Goal: Task Accomplishment & Management: Use online tool/utility

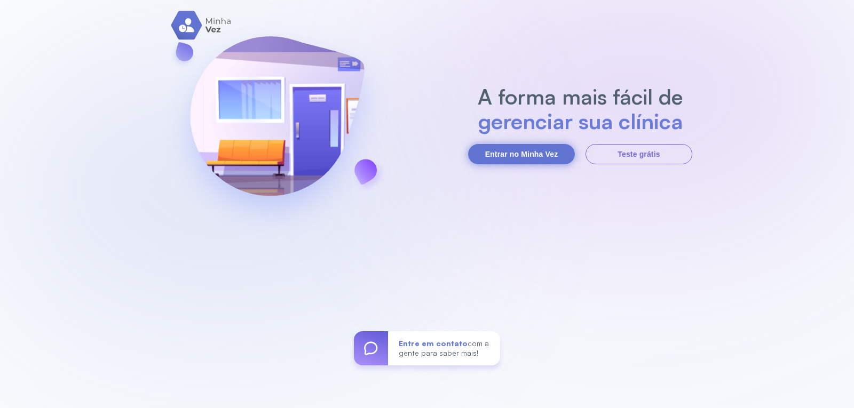
click at [528, 157] on button "Entrar no Minha Vez" at bounding box center [521, 154] width 107 height 20
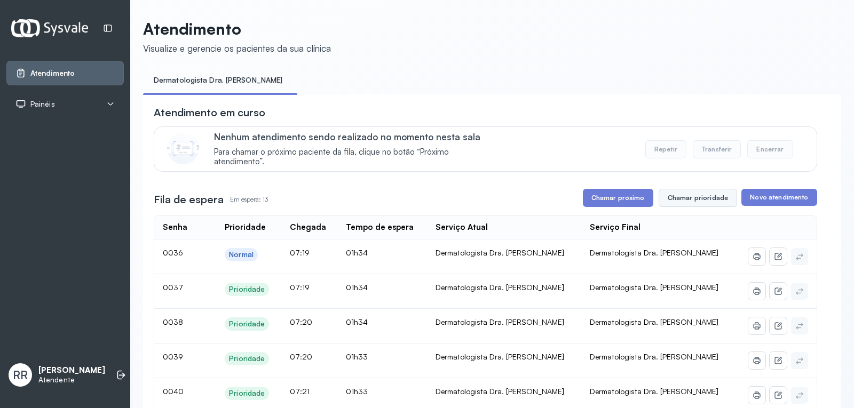
click at [702, 201] on button "Chamar prioridade" at bounding box center [698, 198] width 79 height 18
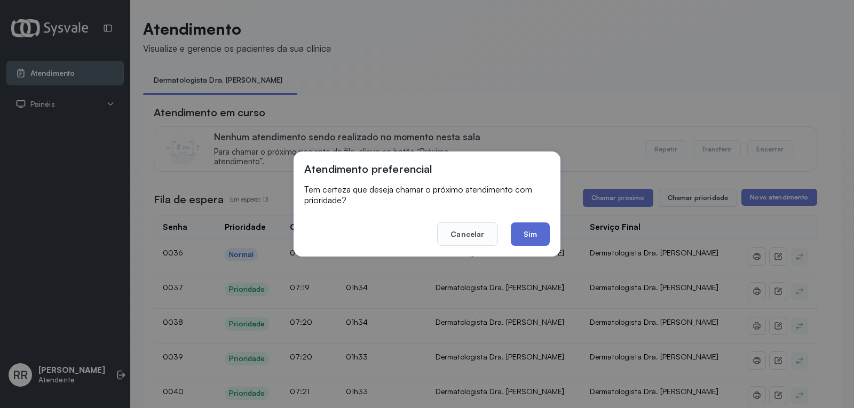
click at [537, 238] on button "Sim" at bounding box center [530, 234] width 39 height 23
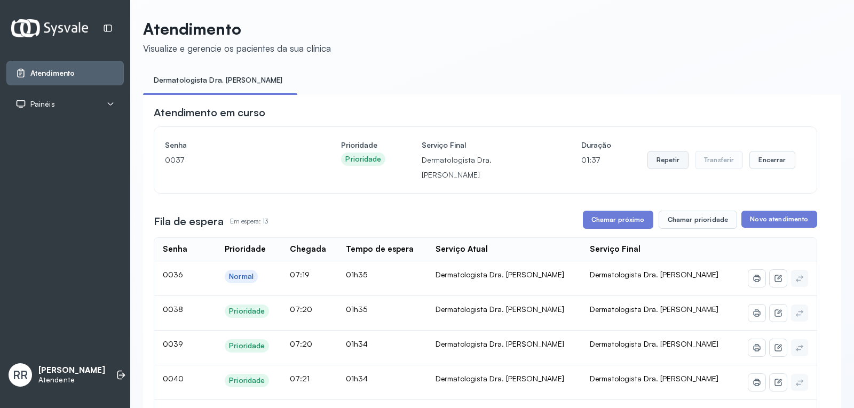
click at [651, 153] on button "Repetir" at bounding box center [668, 160] width 41 height 18
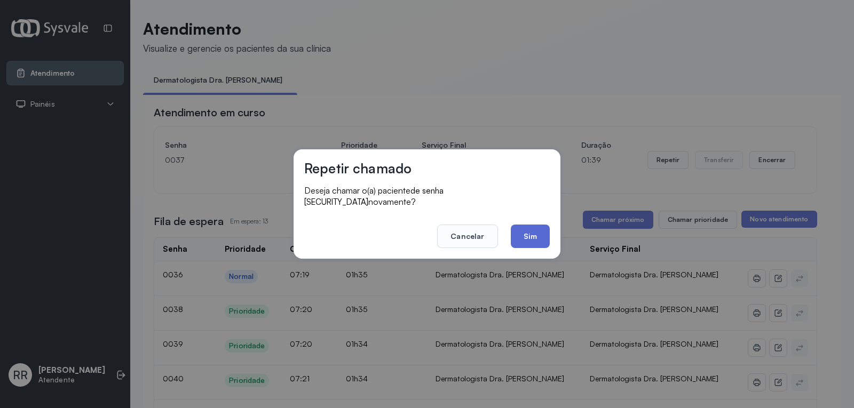
click at [539, 233] on button "Sim" at bounding box center [530, 236] width 39 height 23
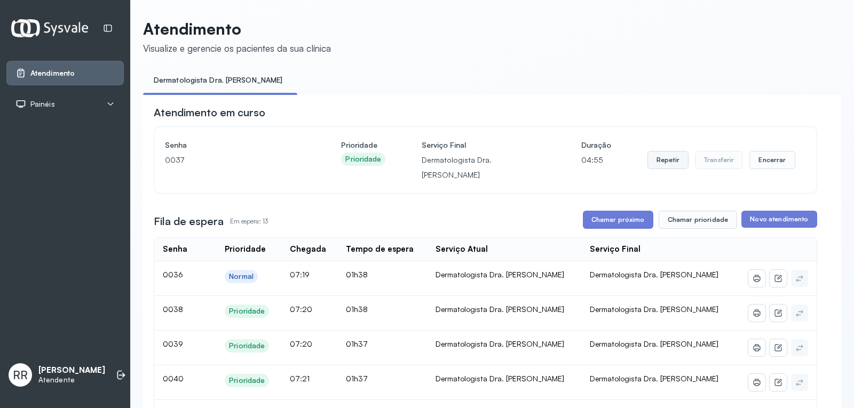
click at [656, 152] on button "Repetir" at bounding box center [668, 160] width 41 height 18
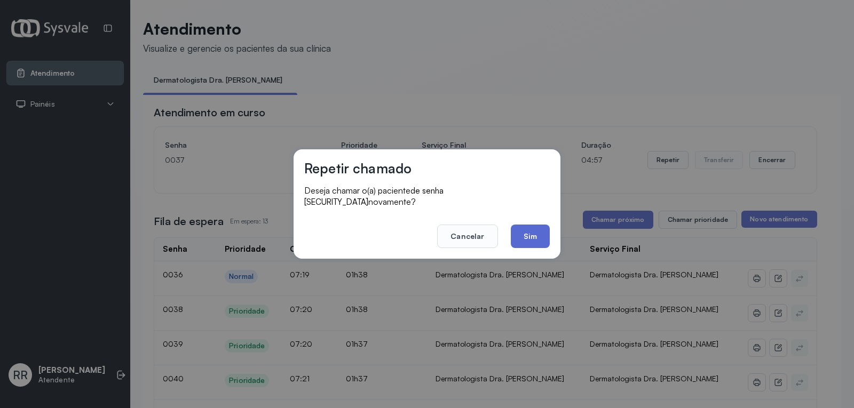
click at [538, 233] on button "Sim" at bounding box center [530, 236] width 39 height 23
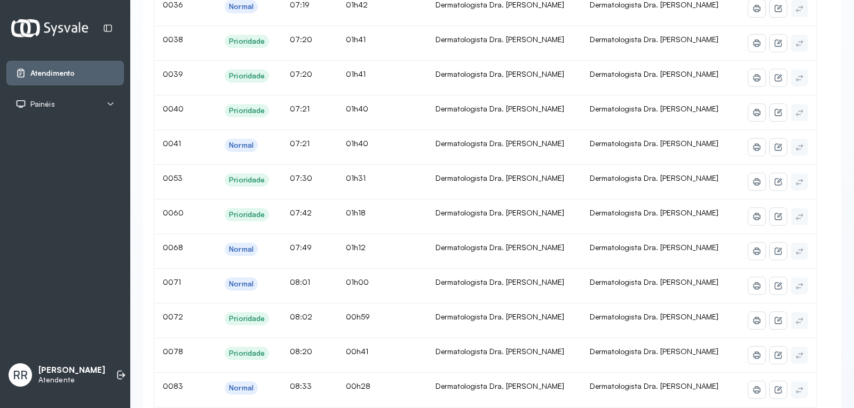
scroll to position [278, 0]
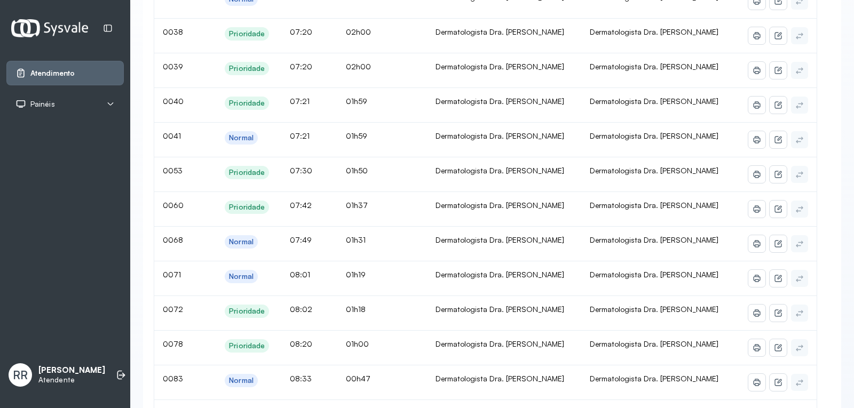
drag, startPoint x: 467, startPoint y: 100, endPoint x: 659, endPoint y: 91, distance: 192.4
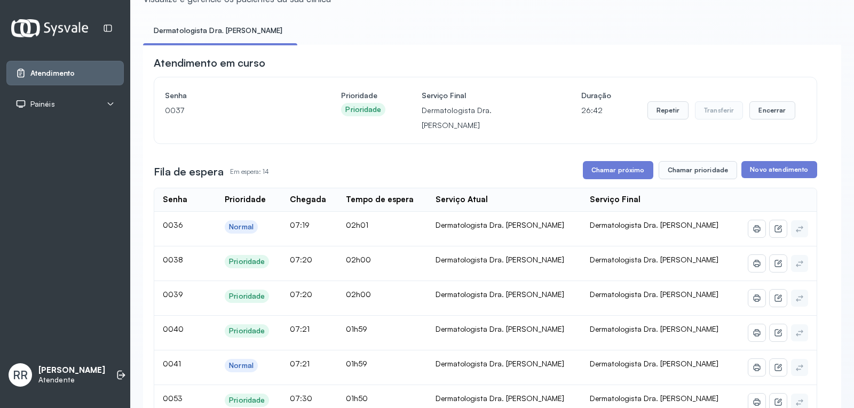
scroll to position [43, 0]
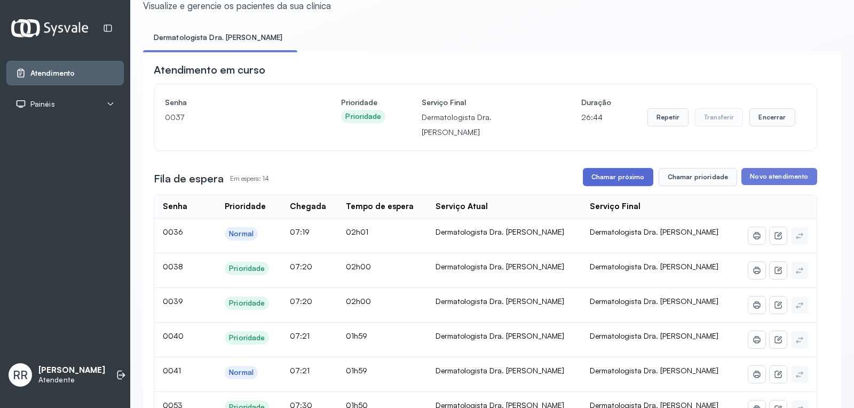
click at [618, 168] on button "Chamar próximo" at bounding box center [618, 177] width 70 height 18
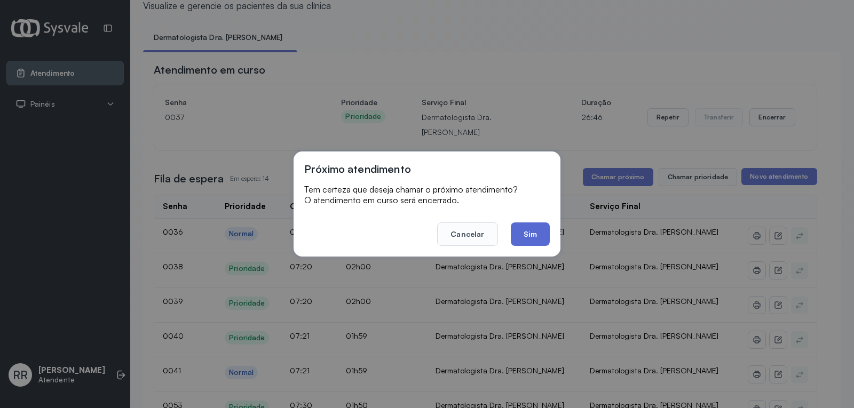
click at [537, 235] on button "Sim" at bounding box center [530, 234] width 39 height 23
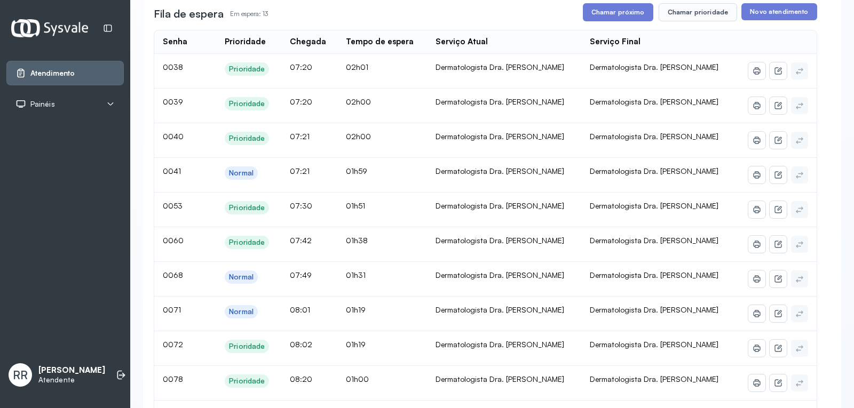
scroll to position [186, 0]
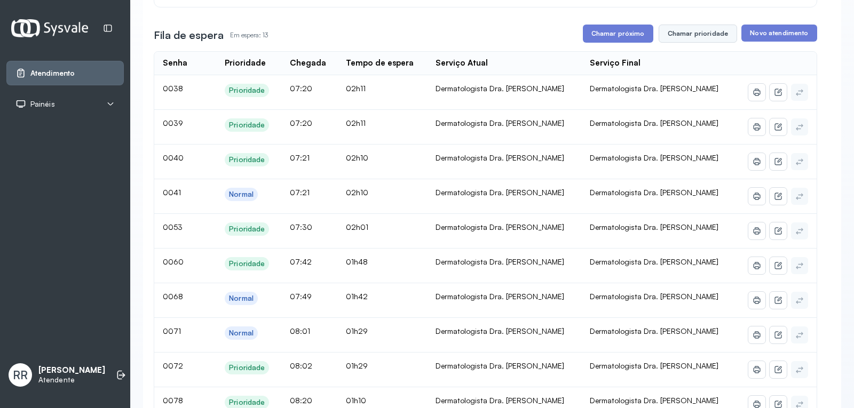
click at [683, 25] on button "Chamar prioridade" at bounding box center [698, 34] width 79 height 18
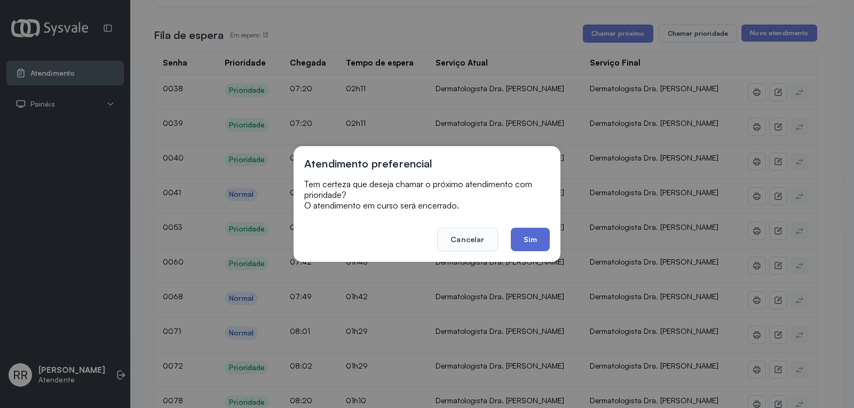
click at [532, 240] on button "Sim" at bounding box center [530, 239] width 39 height 23
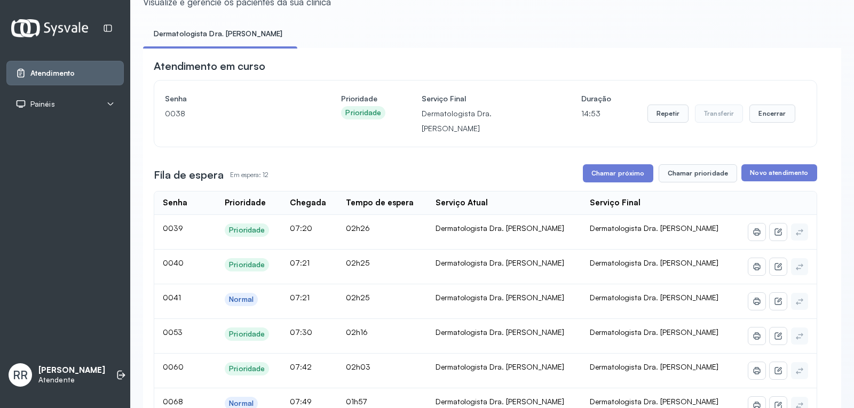
scroll to position [20, 0]
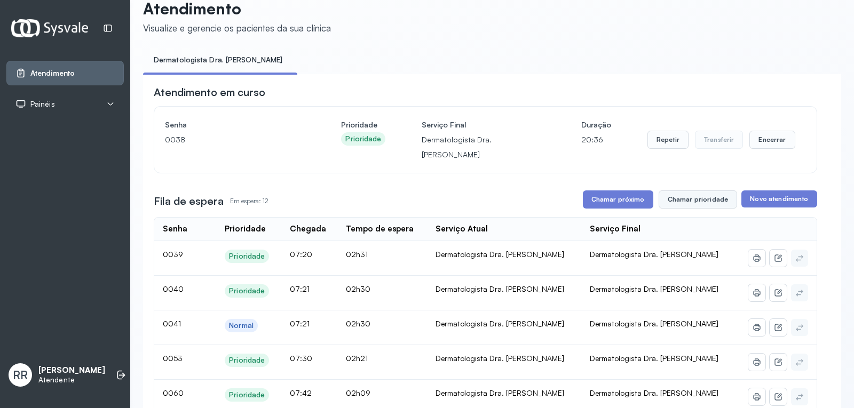
click at [686, 191] on button "Chamar prioridade" at bounding box center [698, 200] width 79 height 18
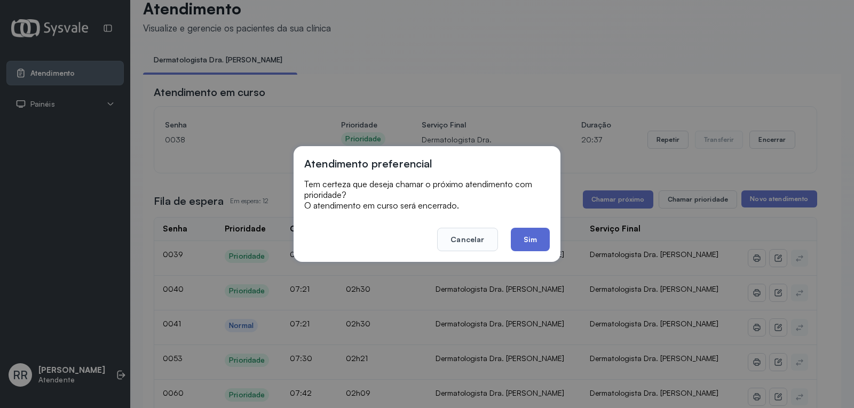
click at [530, 240] on button "Sim" at bounding box center [530, 239] width 39 height 23
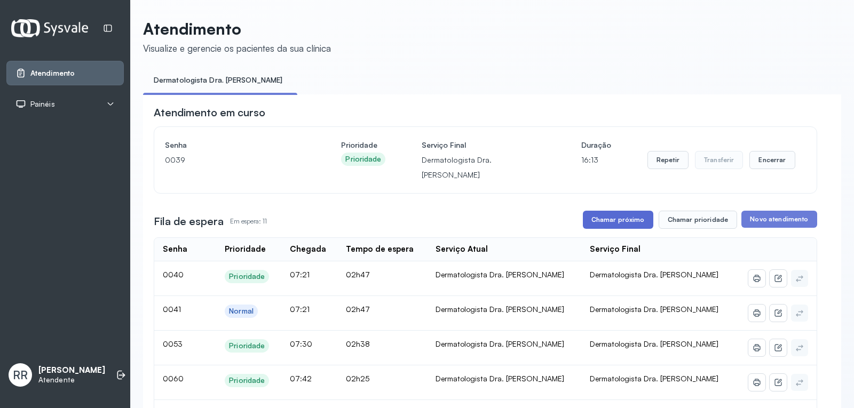
click at [607, 211] on button "Chamar próximo" at bounding box center [618, 220] width 70 height 18
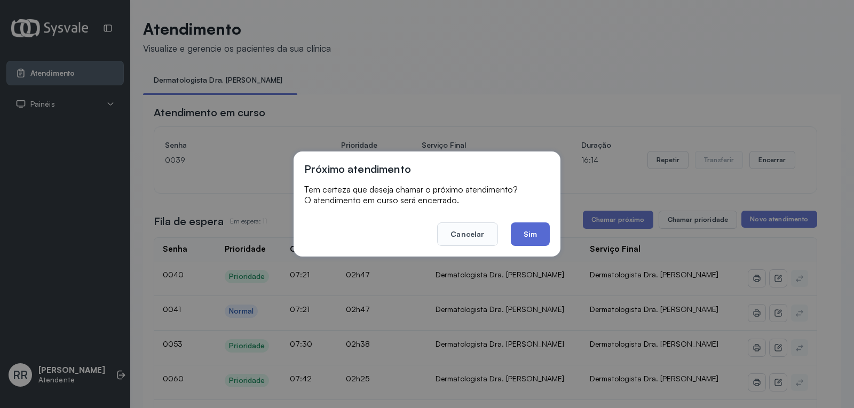
click at [538, 239] on button "Sim" at bounding box center [530, 234] width 39 height 23
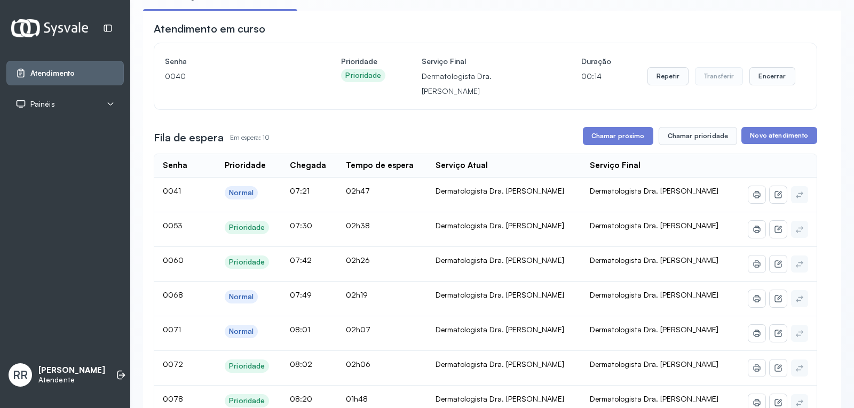
scroll to position [76, 0]
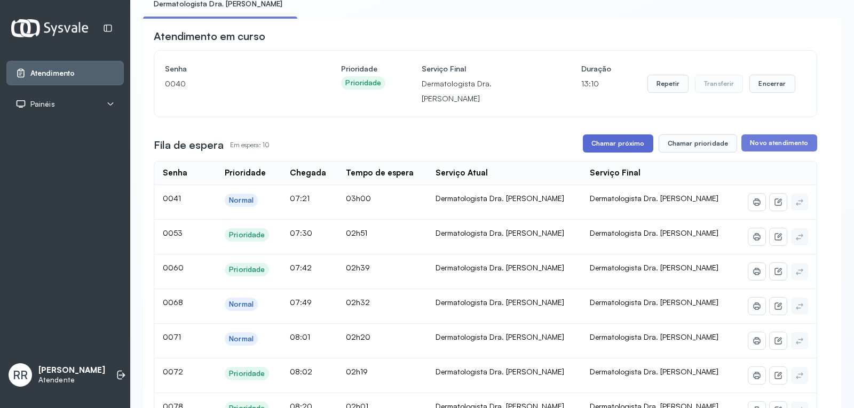
click at [605, 135] on button "Chamar próximo" at bounding box center [618, 144] width 70 height 18
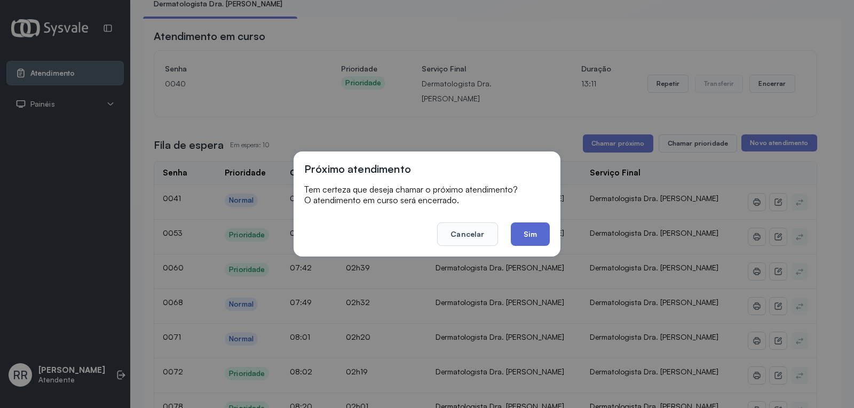
click at [534, 243] on button "Sim" at bounding box center [530, 234] width 39 height 23
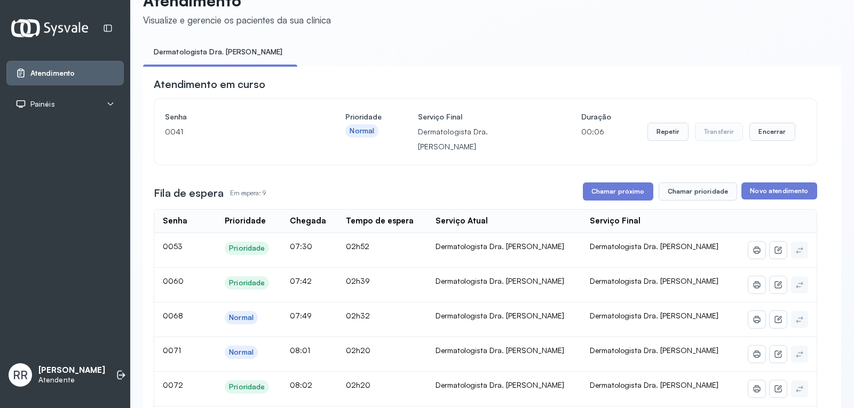
scroll to position [0, 0]
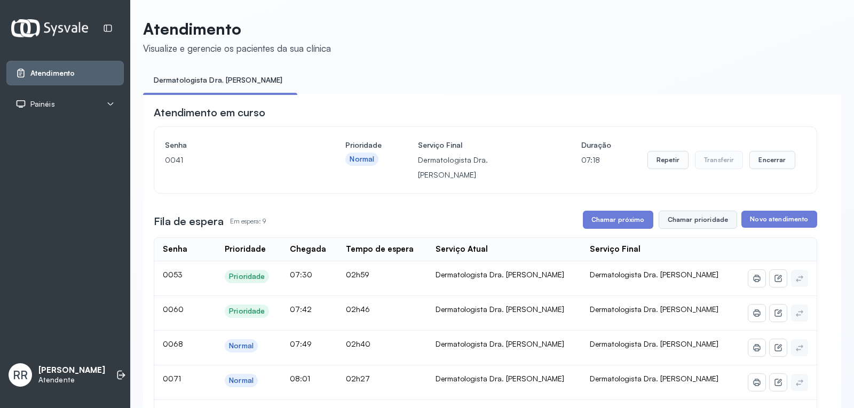
click at [678, 211] on button "Chamar prioridade" at bounding box center [698, 220] width 79 height 18
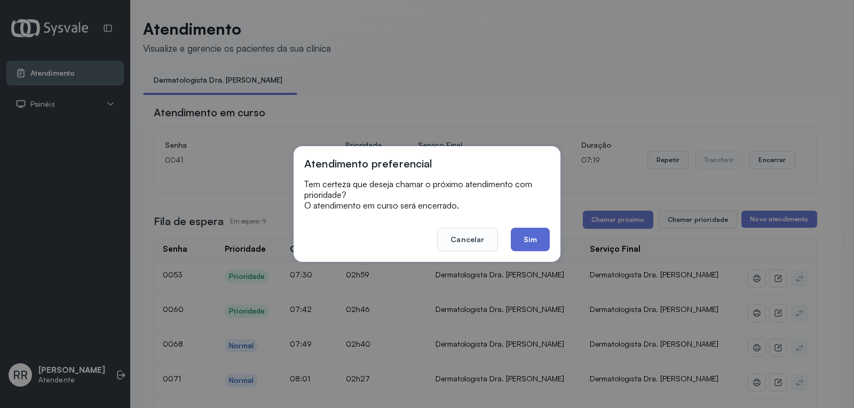
click at [539, 234] on button "Sim" at bounding box center [530, 239] width 39 height 23
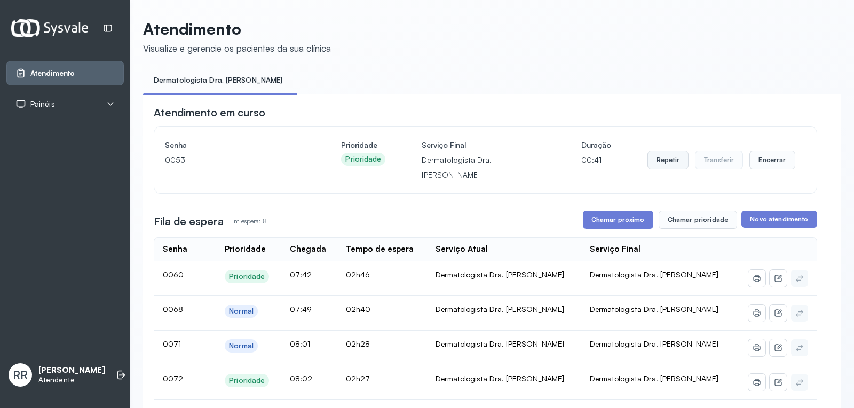
click at [656, 157] on button "Repetir" at bounding box center [668, 160] width 41 height 18
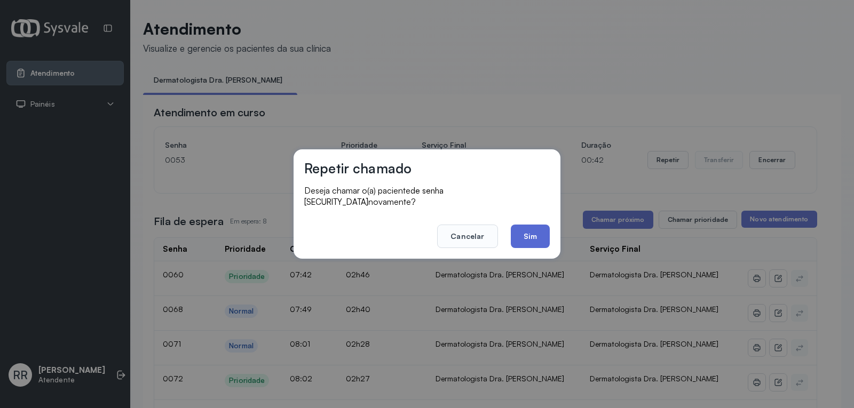
click at [545, 230] on button "Sim" at bounding box center [530, 236] width 39 height 23
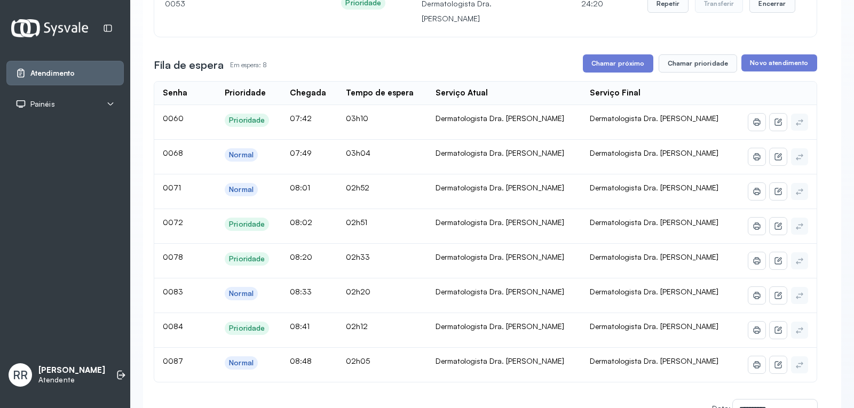
scroll to position [178, 0]
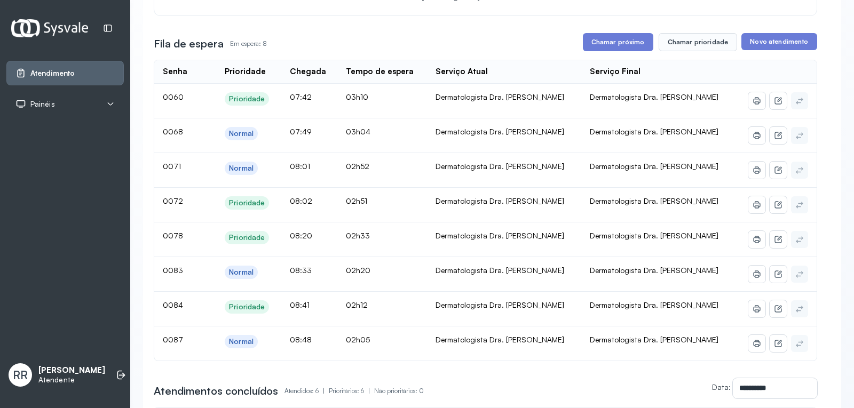
drag, startPoint x: 571, startPoint y: 80, endPoint x: 577, endPoint y: 80, distance: 5.9
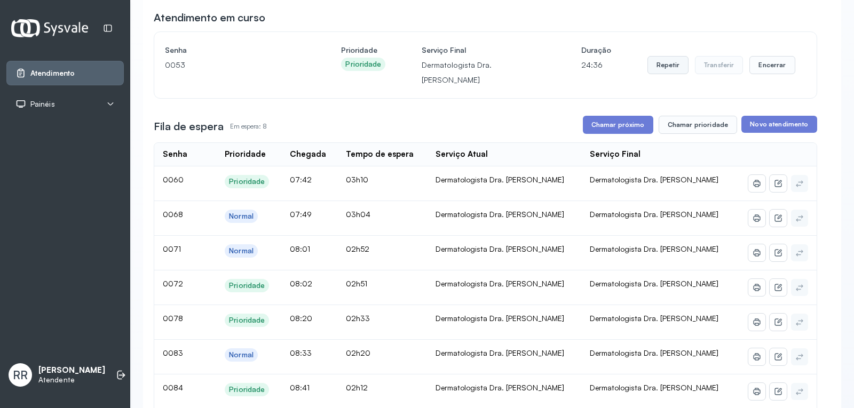
scroll to position [91, 0]
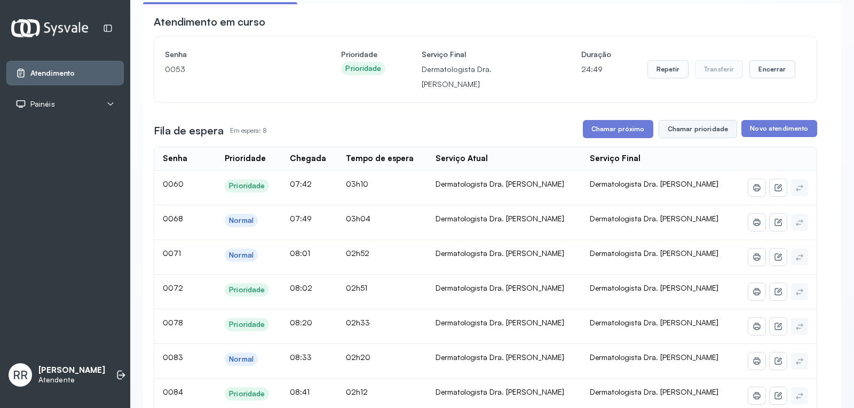
click at [689, 122] on button "Chamar prioridade" at bounding box center [698, 129] width 79 height 18
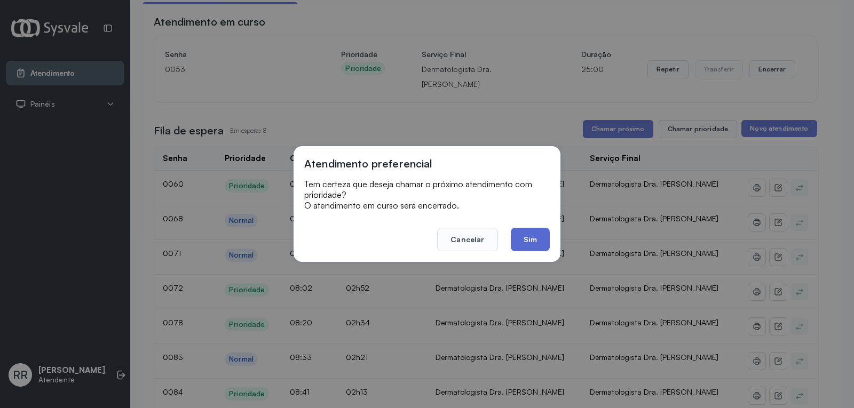
click at [533, 244] on button "Sim" at bounding box center [530, 239] width 39 height 23
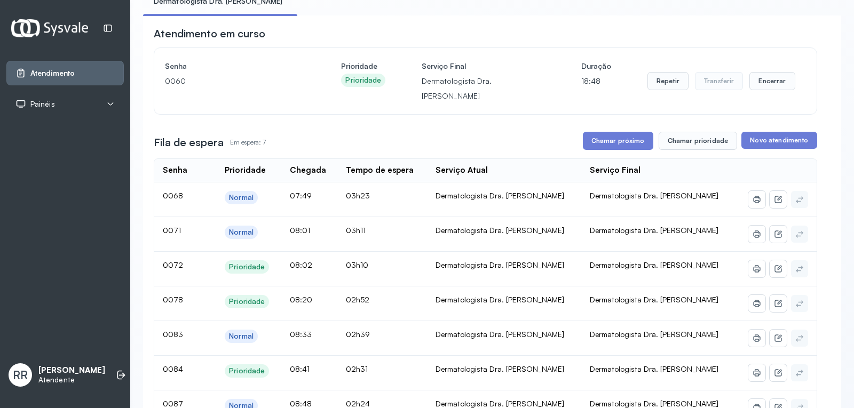
scroll to position [85, 0]
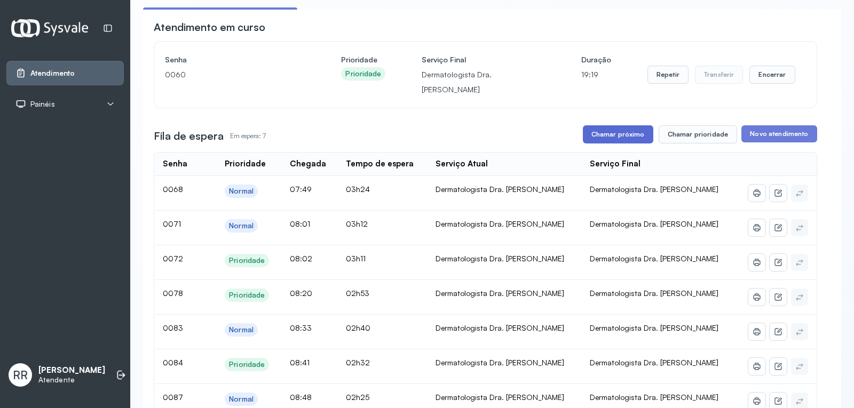
click at [618, 125] on button "Chamar próximo" at bounding box center [618, 134] width 70 height 18
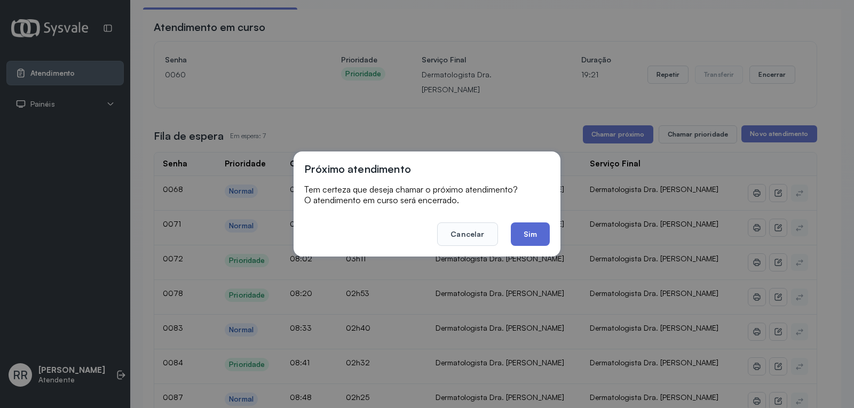
click at [535, 238] on button "Sim" at bounding box center [530, 234] width 39 height 23
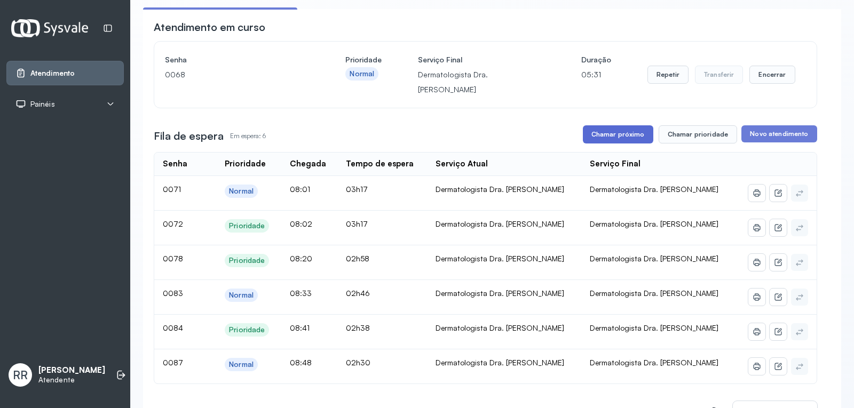
click at [624, 125] on button "Chamar próximo" at bounding box center [618, 134] width 70 height 18
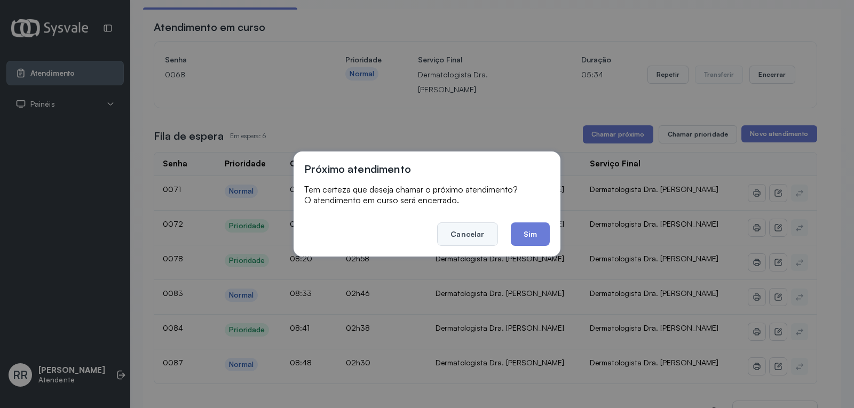
click at [482, 230] on button "Cancelar" at bounding box center [467, 234] width 60 height 23
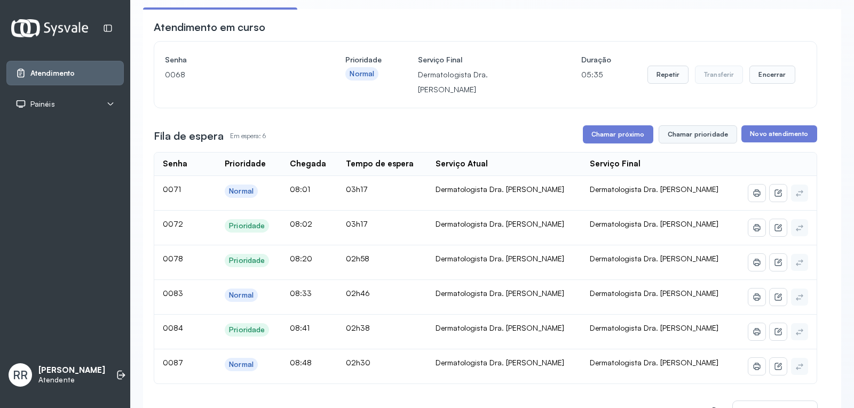
click at [675, 127] on button "Chamar prioridade" at bounding box center [698, 134] width 79 height 18
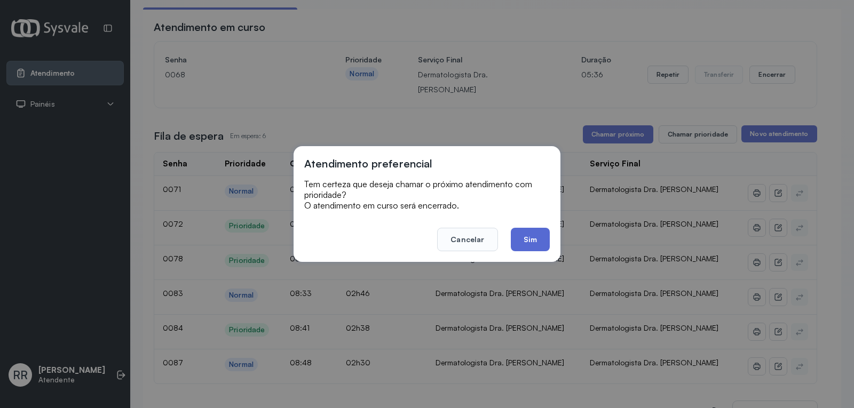
click at [535, 232] on button "Sim" at bounding box center [530, 239] width 39 height 23
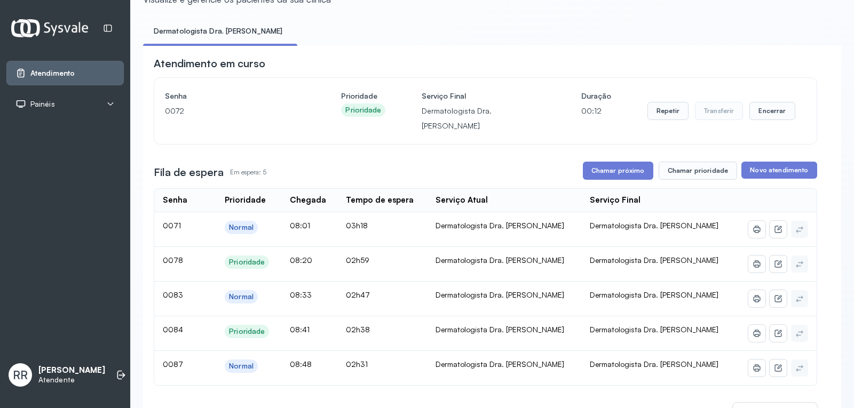
scroll to position [0, 0]
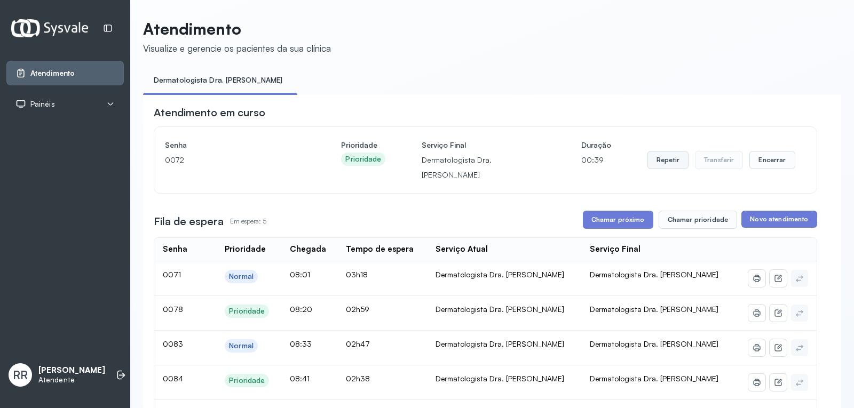
click at [663, 157] on button "Repetir" at bounding box center [668, 160] width 41 height 18
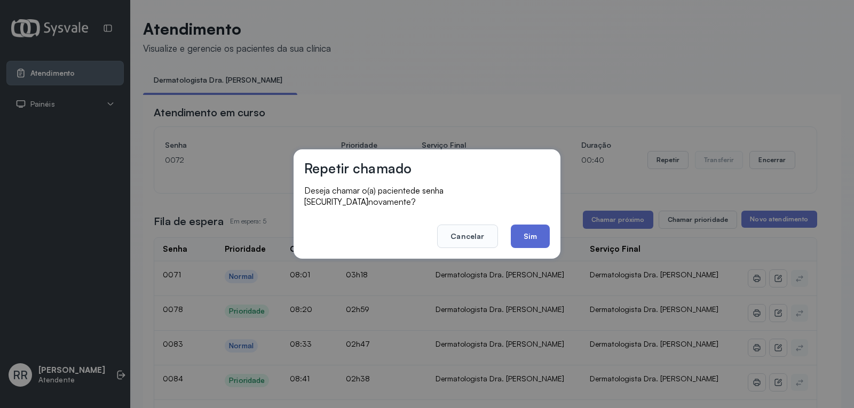
click at [532, 239] on button "Sim" at bounding box center [530, 236] width 39 height 23
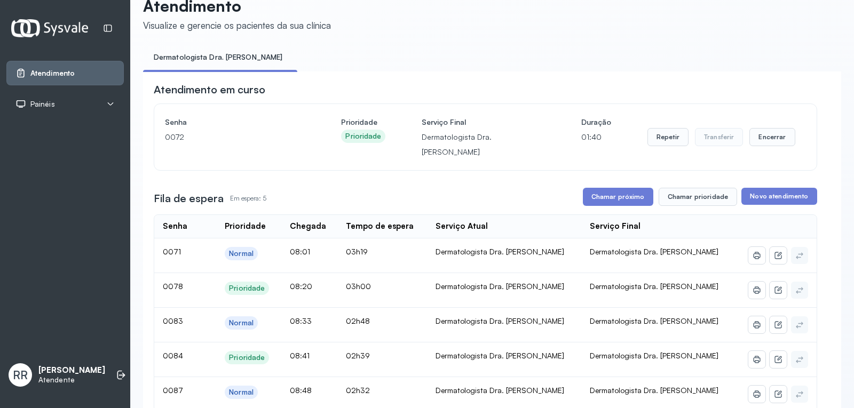
scroll to position [21, 0]
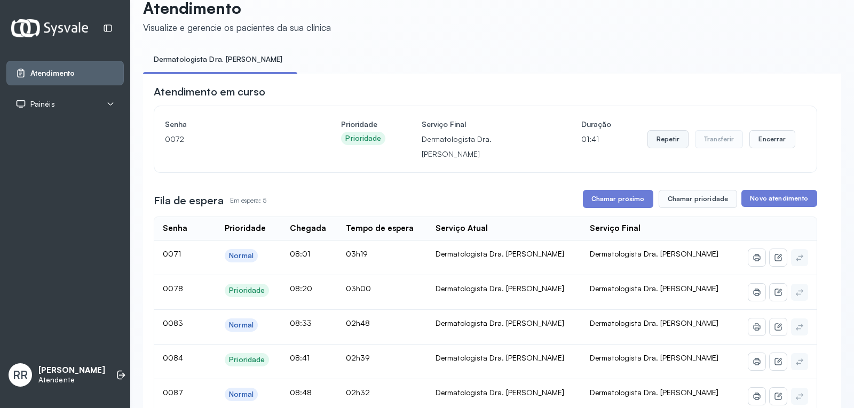
click at [662, 135] on button "Repetir" at bounding box center [668, 139] width 41 height 18
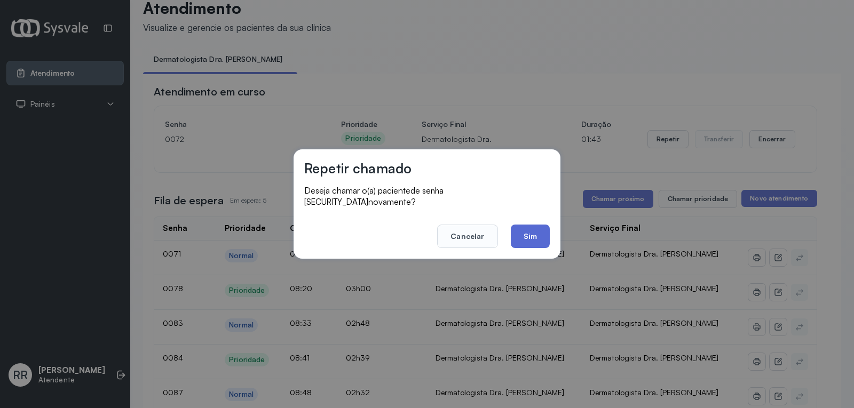
click at [531, 238] on button "Sim" at bounding box center [530, 236] width 39 height 23
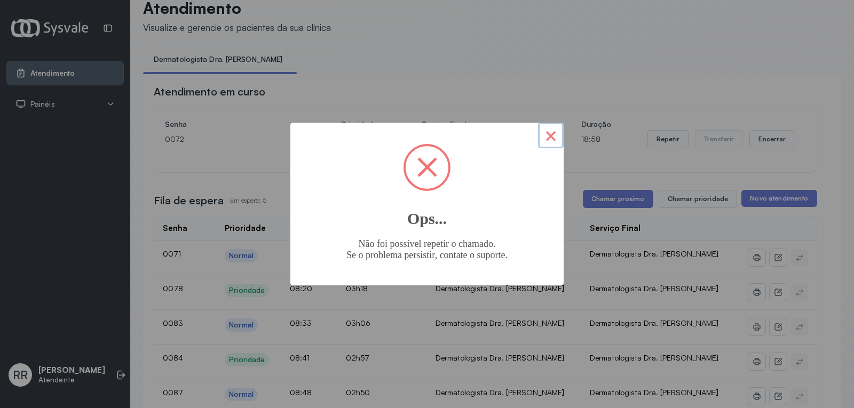
click at [555, 138] on button "×" at bounding box center [551, 136] width 26 height 26
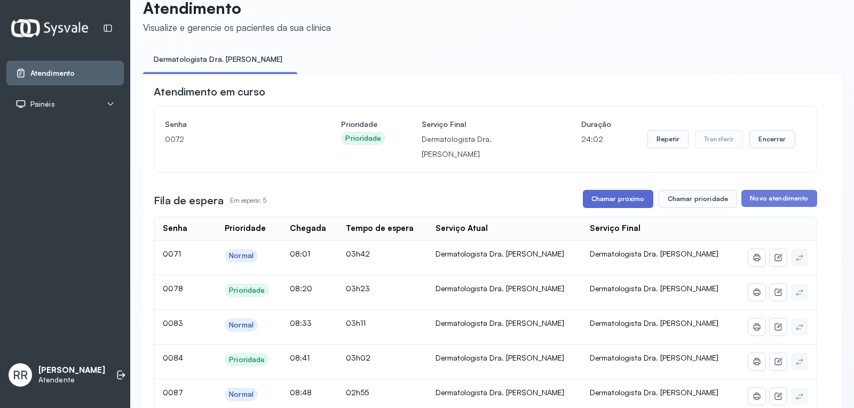
click at [625, 190] on button "Chamar próximo" at bounding box center [618, 199] width 70 height 18
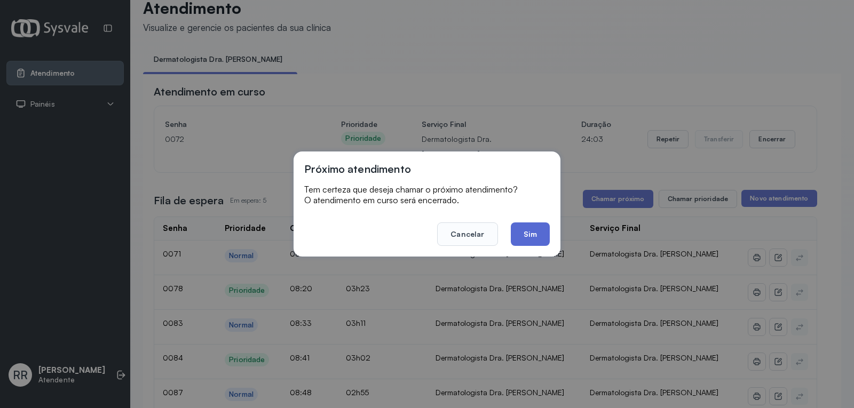
click at [526, 226] on button "Sim" at bounding box center [530, 234] width 39 height 23
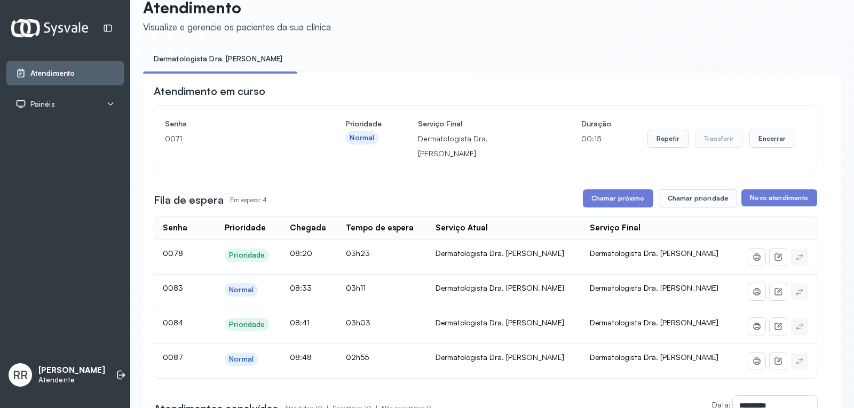
scroll to position [43, 0]
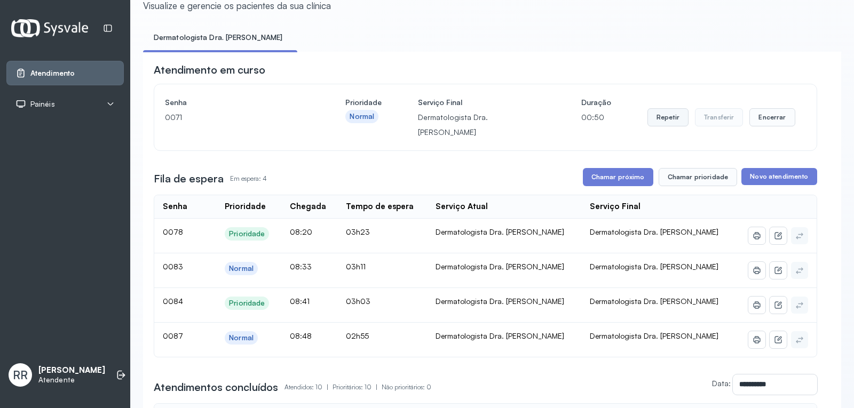
click at [667, 116] on button "Repetir" at bounding box center [668, 117] width 41 height 18
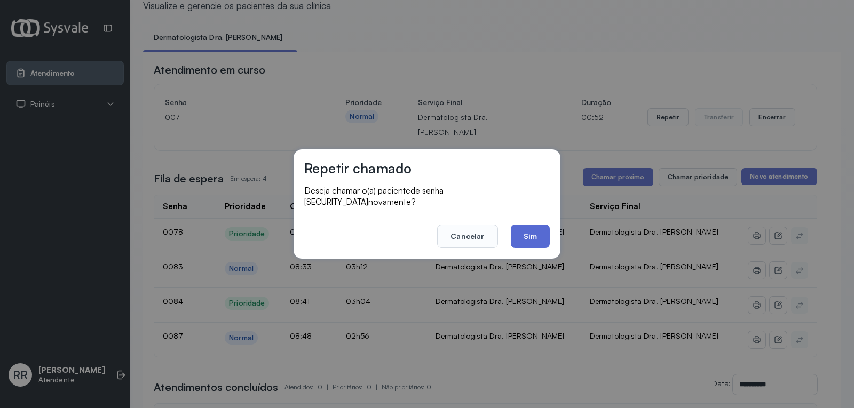
click at [523, 233] on button "Sim" at bounding box center [530, 236] width 39 height 23
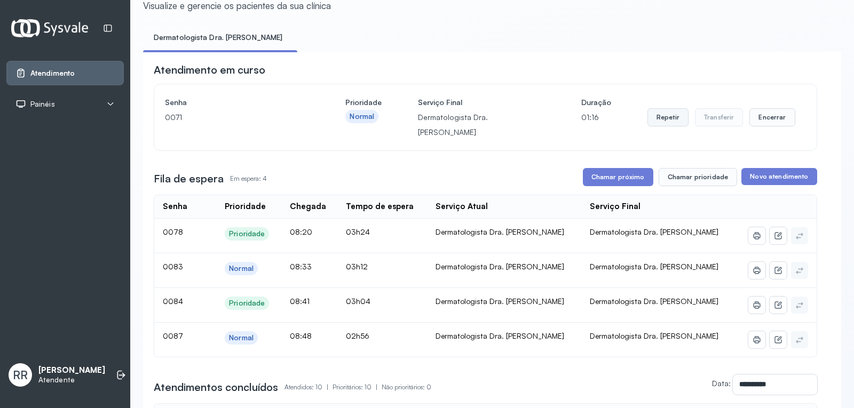
click at [672, 119] on button "Repetir" at bounding box center [668, 117] width 41 height 18
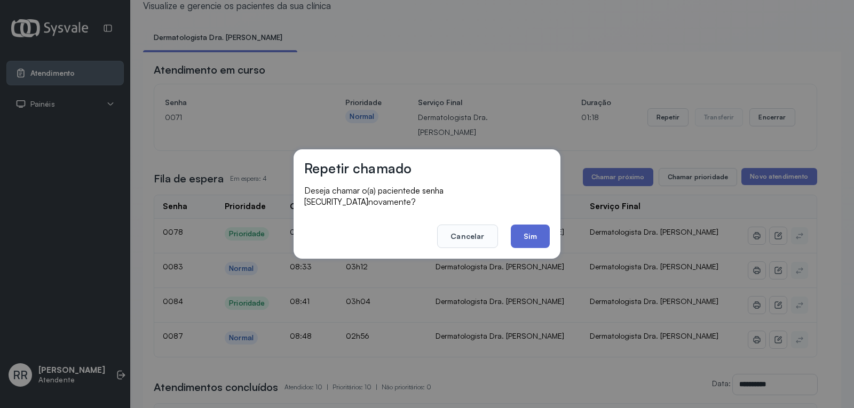
click at [537, 229] on button "Sim" at bounding box center [530, 236] width 39 height 23
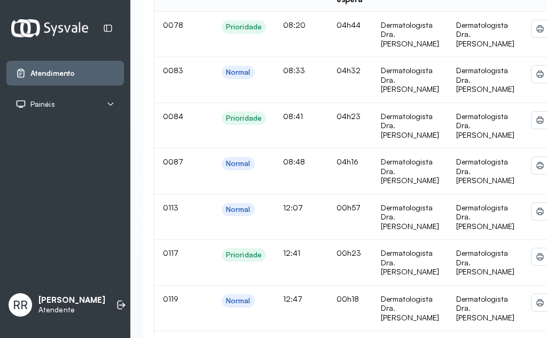
scroll to position [350, 0]
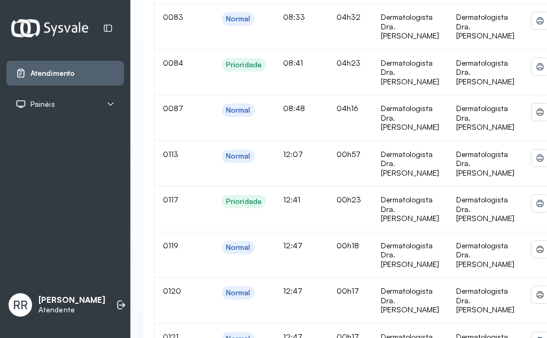
click at [483, 278] on td "Dermatologista Dra. [PERSON_NAME]" at bounding box center [484, 301] width 75 height 46
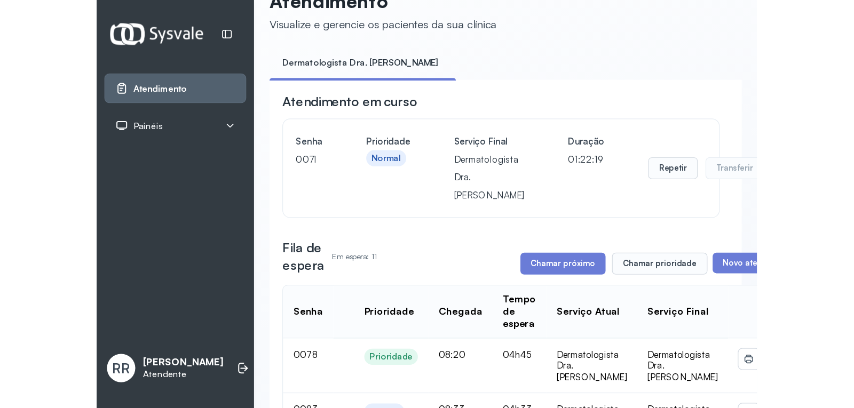
scroll to position [0, 0]
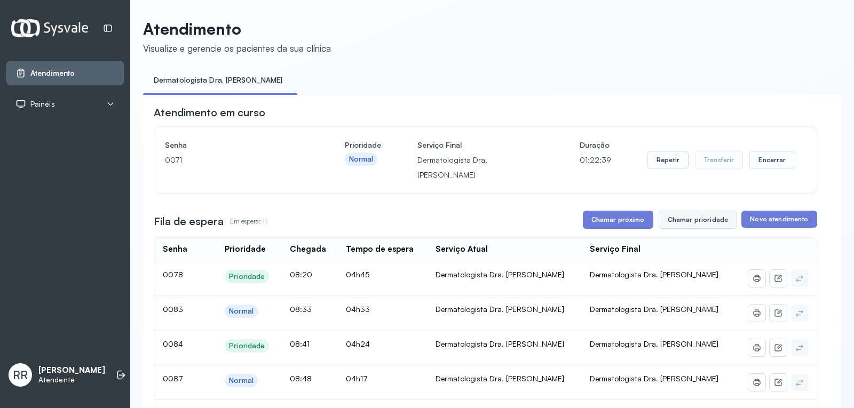
click at [668, 211] on button "Chamar prioridade" at bounding box center [698, 220] width 79 height 18
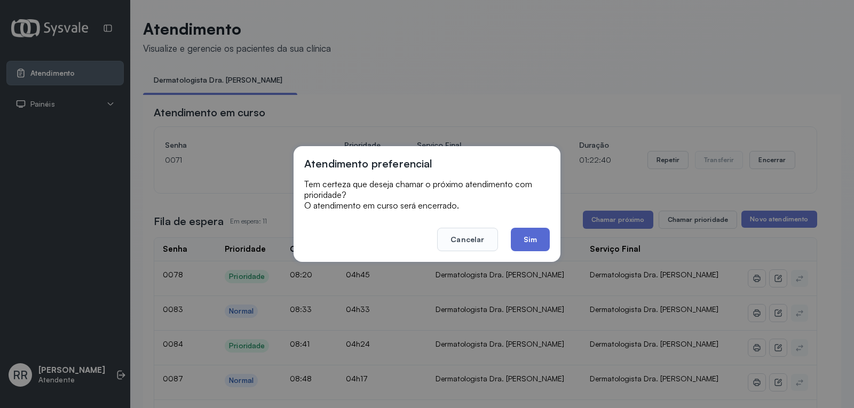
click at [539, 235] on button "Sim" at bounding box center [530, 239] width 39 height 23
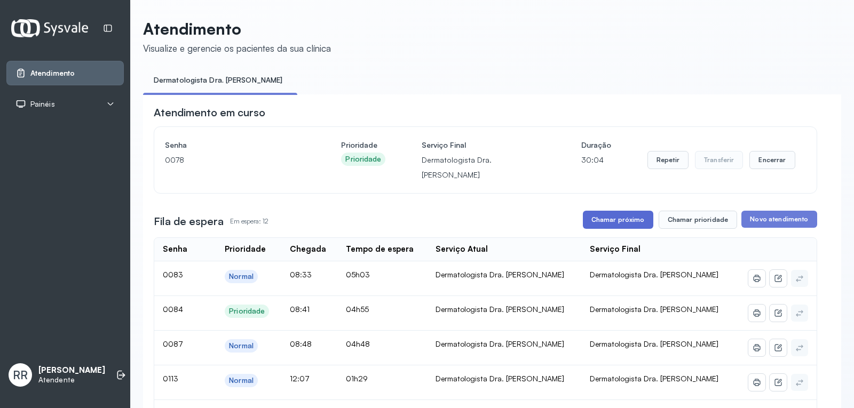
click at [600, 211] on button "Chamar próximo" at bounding box center [618, 220] width 70 height 18
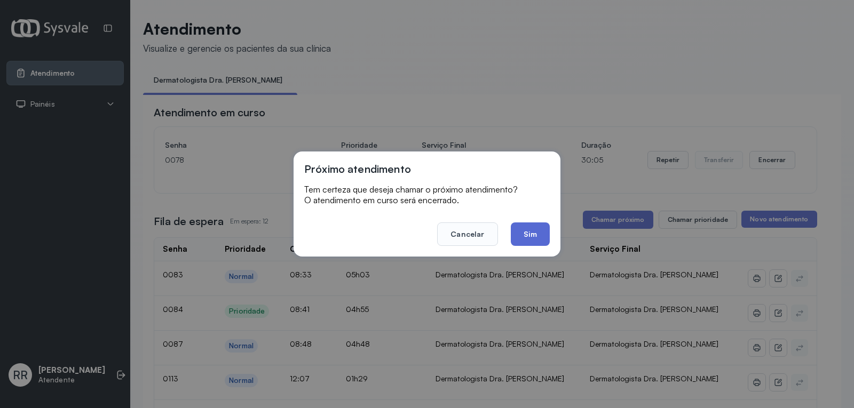
click at [534, 238] on button "Sim" at bounding box center [530, 234] width 39 height 23
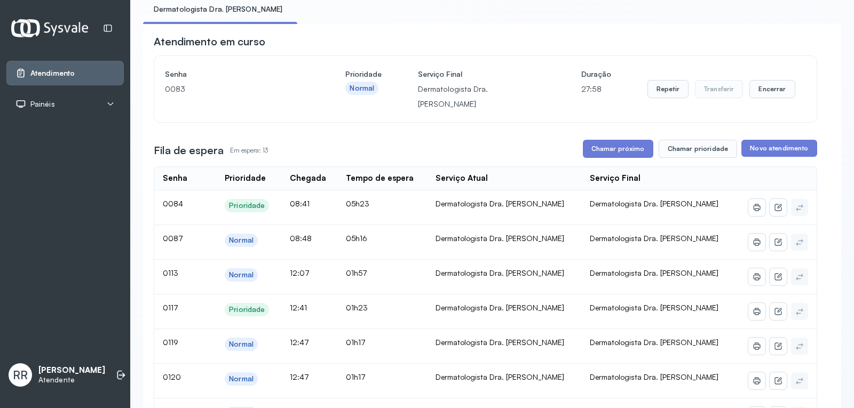
scroll to position [73, 0]
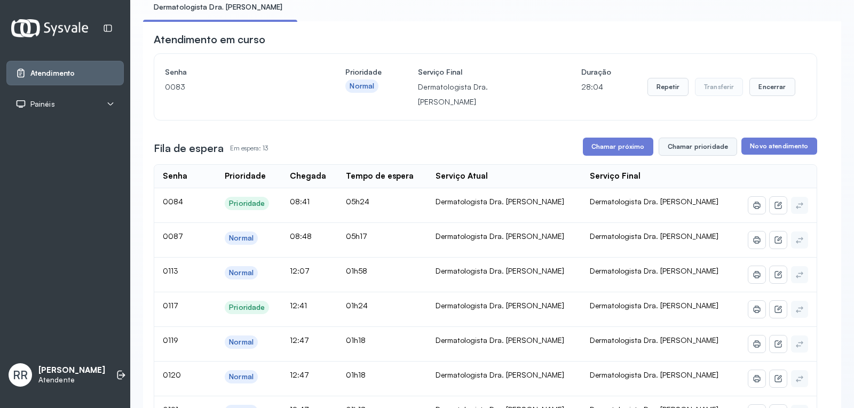
click at [706, 138] on button "Chamar prioridade" at bounding box center [698, 147] width 79 height 18
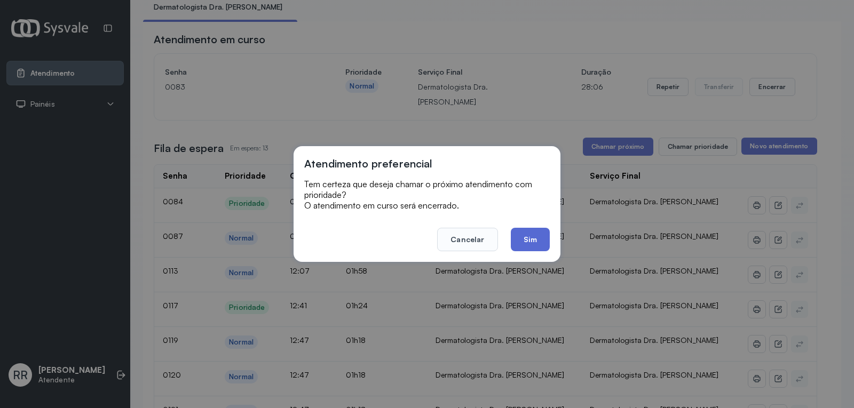
click at [540, 240] on button "Sim" at bounding box center [530, 239] width 39 height 23
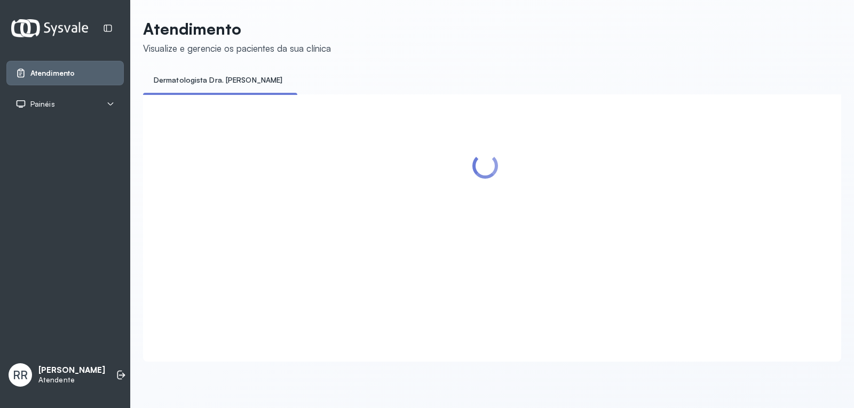
scroll to position [0, 0]
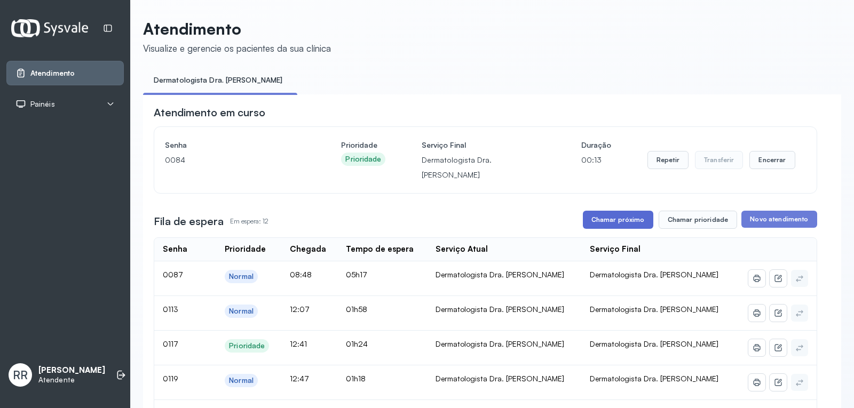
click at [622, 211] on button "Chamar próximo" at bounding box center [618, 220] width 70 height 18
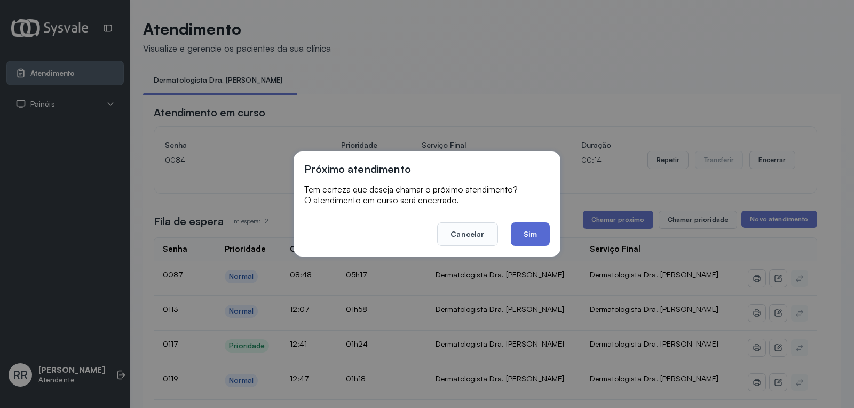
click at [541, 240] on button "Sim" at bounding box center [530, 234] width 39 height 23
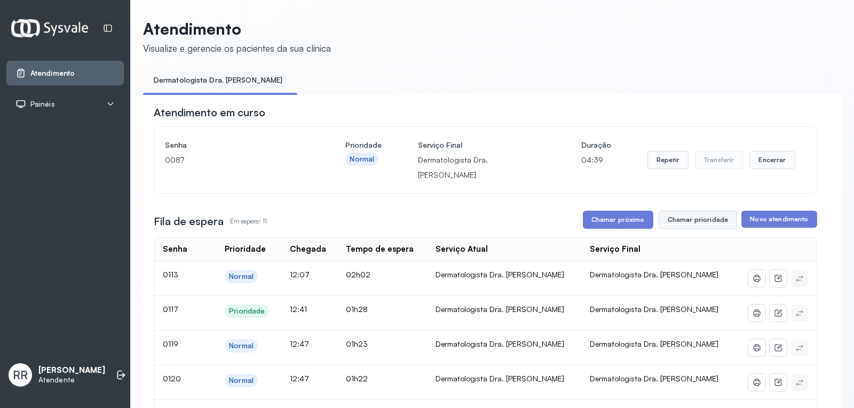
click at [687, 211] on button "Chamar prioridade" at bounding box center [698, 220] width 79 height 18
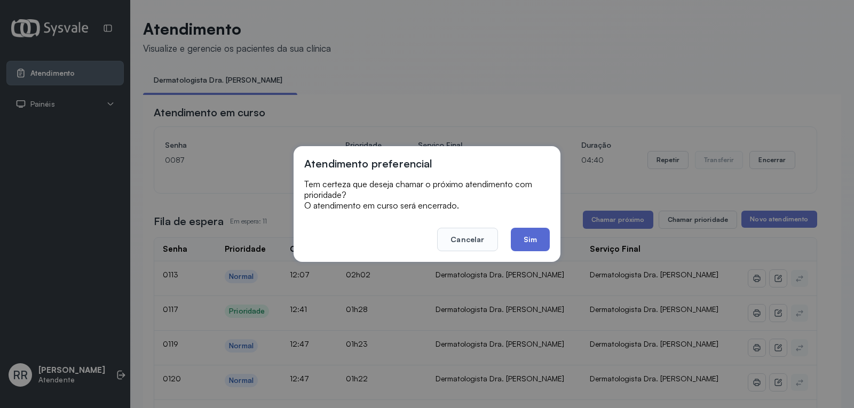
click at [533, 242] on button "Sim" at bounding box center [530, 239] width 39 height 23
